Goal: Information Seeking & Learning: Find specific fact

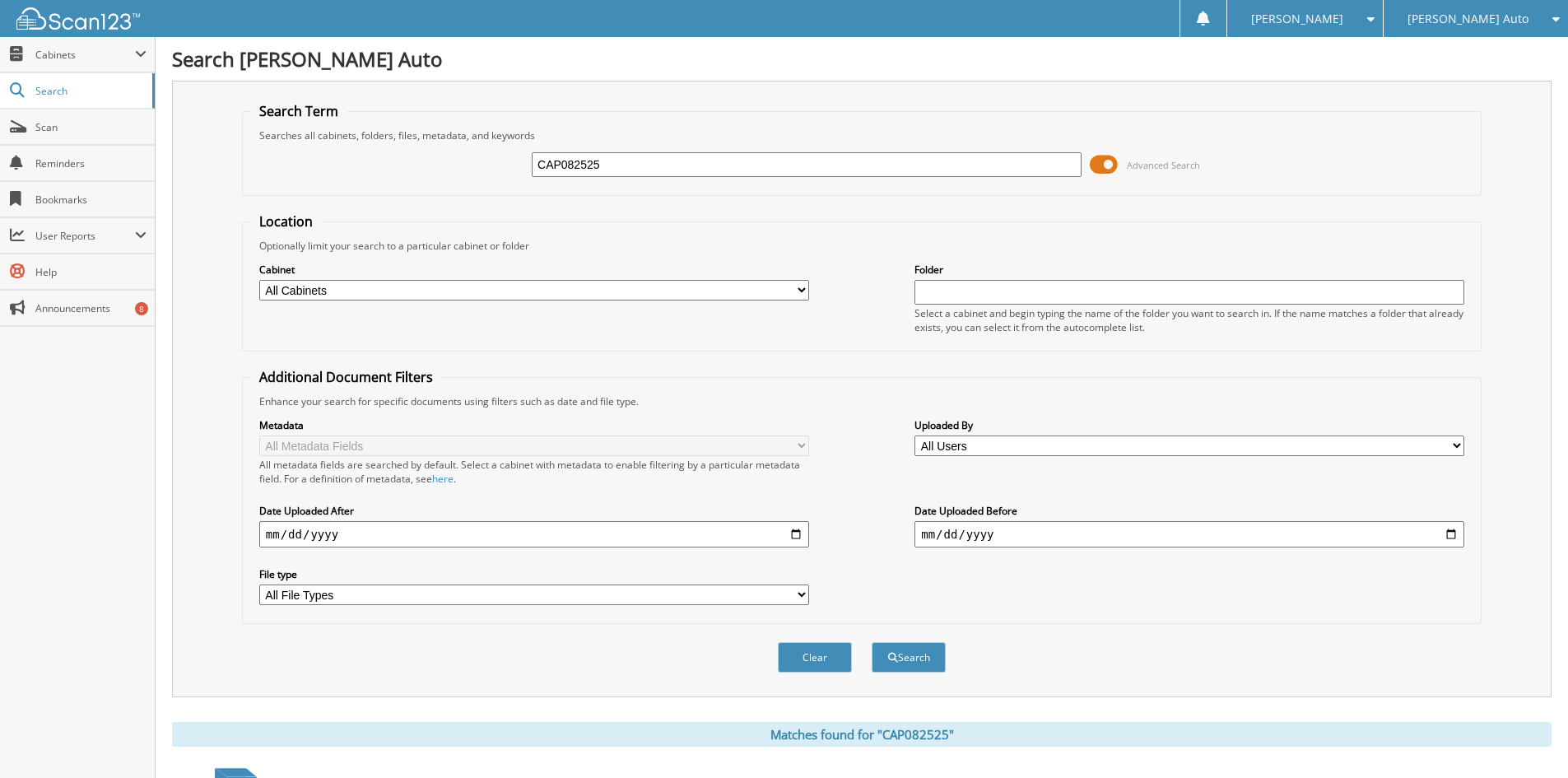
click at [585, 163] on input "CAP082525" at bounding box center [807, 164] width 550 height 25
type input "CAP082025"
click at [872, 642] on button "Search" at bounding box center [909, 657] width 74 height 31
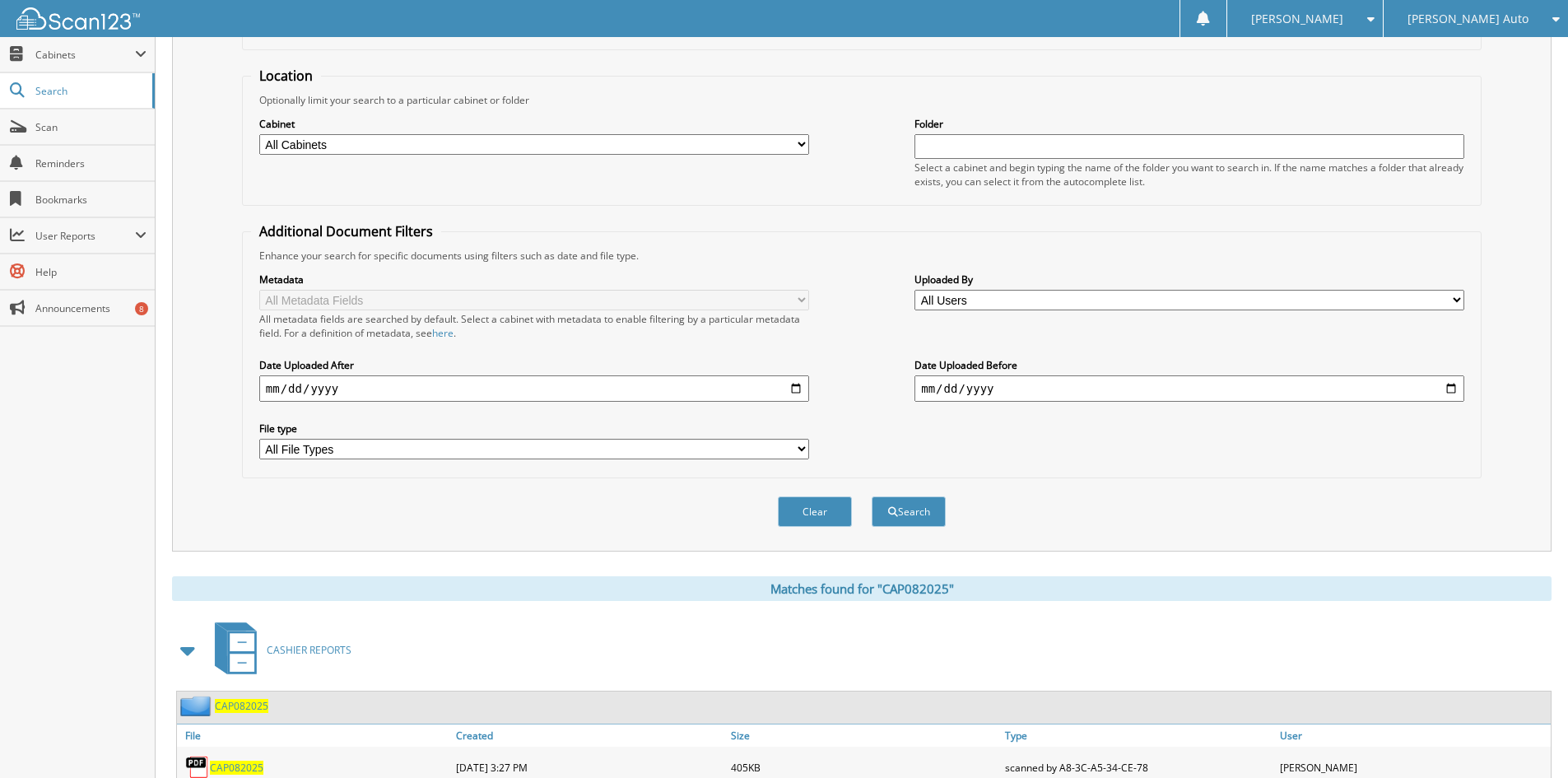
scroll to position [207, 0]
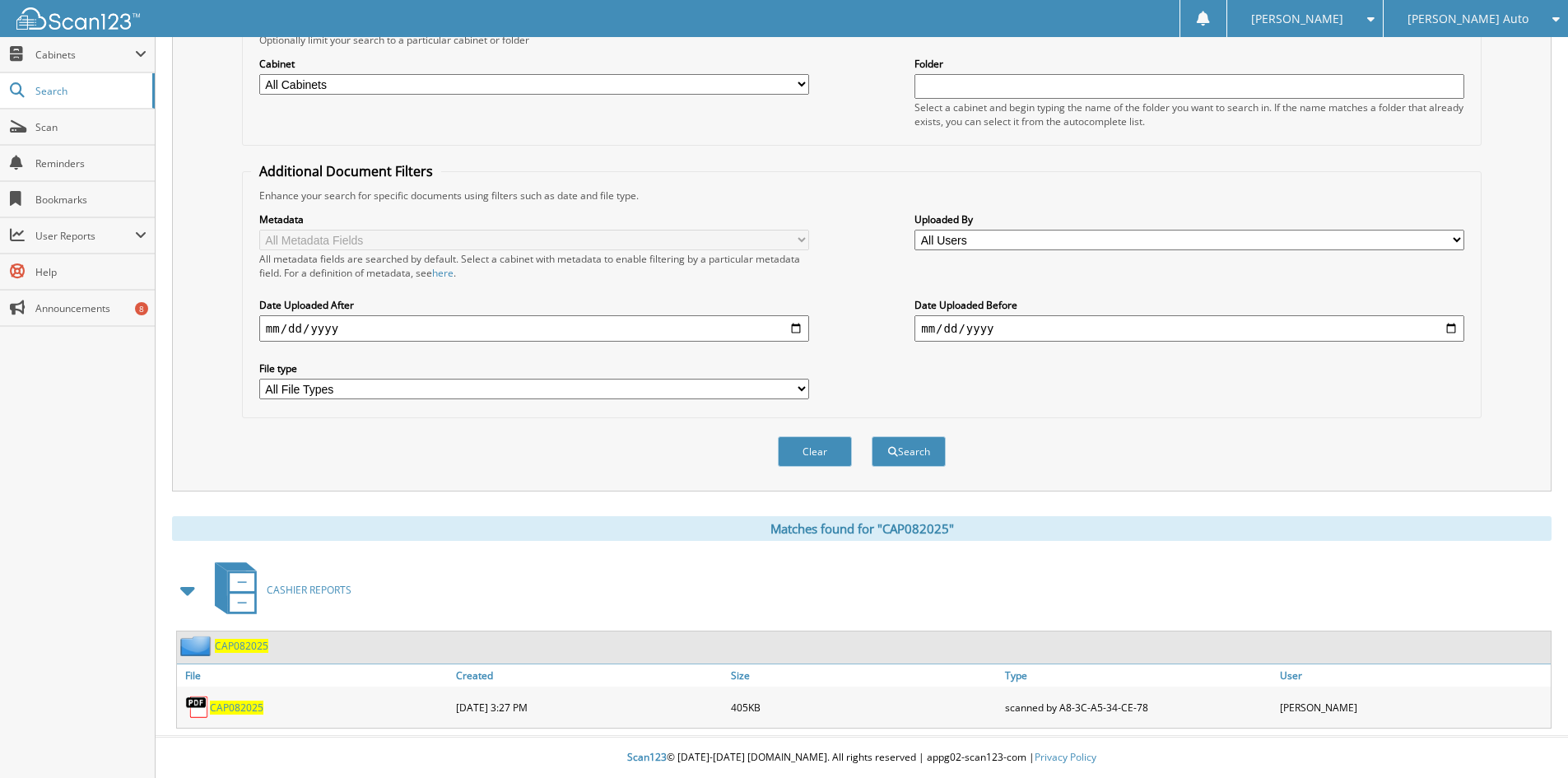
click at [252, 706] on span "CAP082025" at bounding box center [236, 706] width 54 height 14
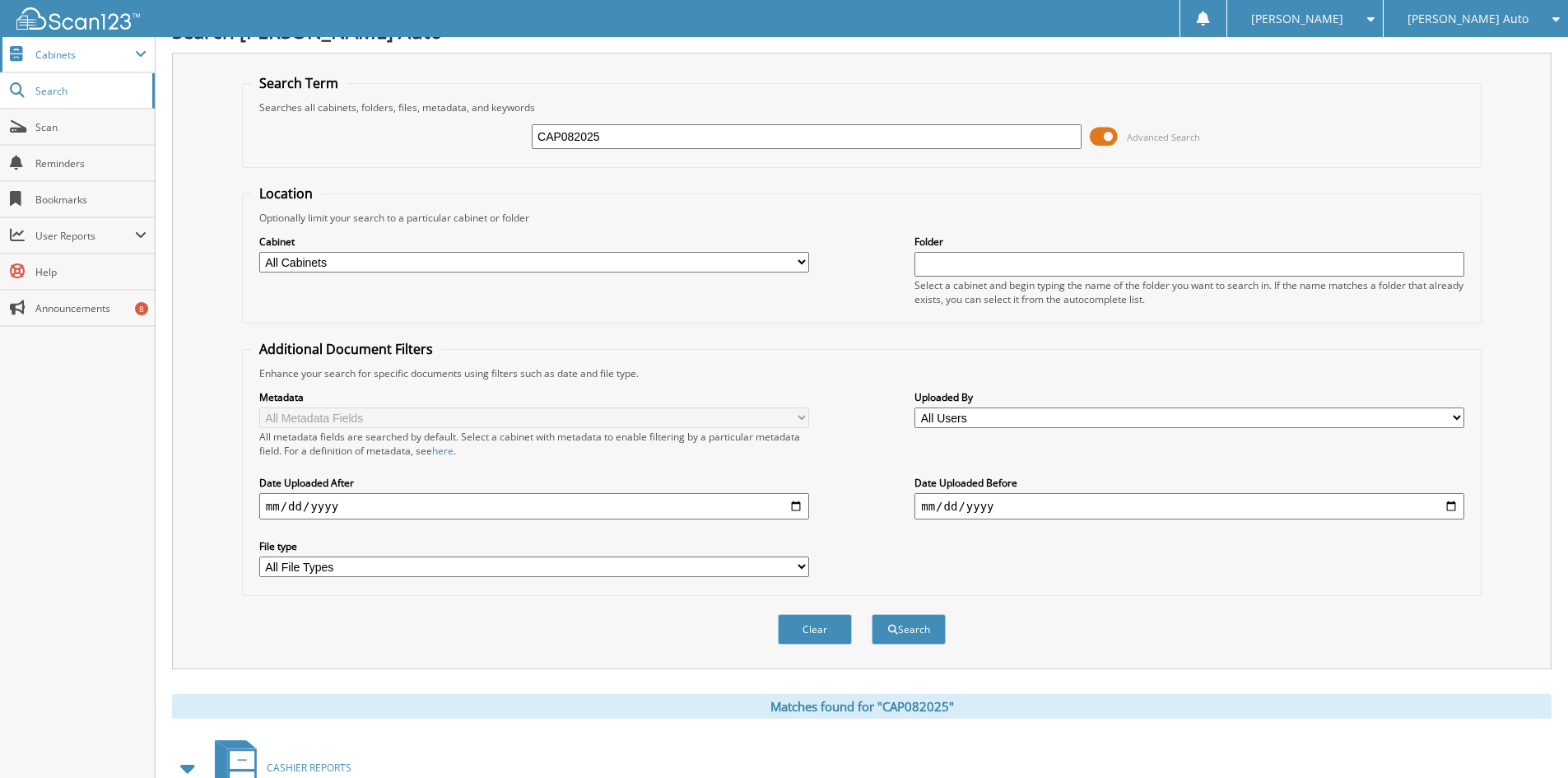
scroll to position [0, 0]
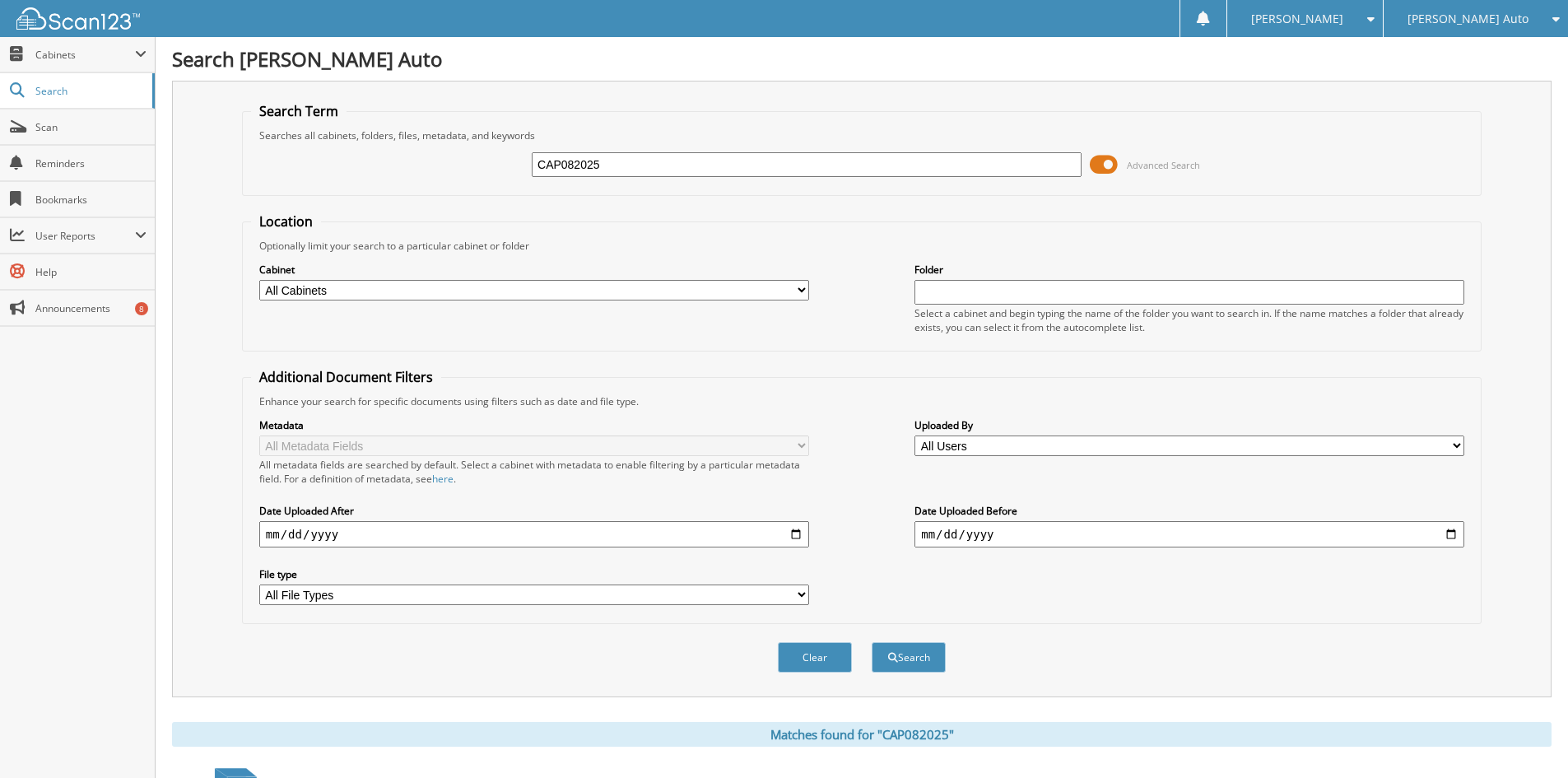
click at [87, 26] on img at bounding box center [78, 18] width 123 height 22
